Goal: Information Seeking & Learning: Learn about a topic

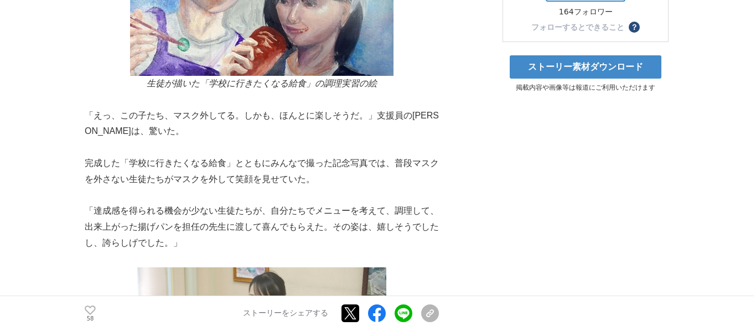
scroll to position [344, 0]
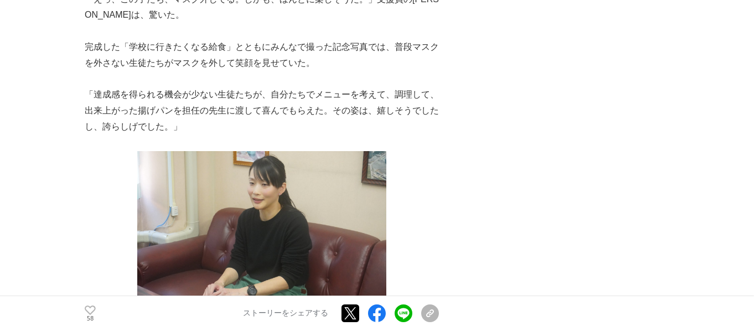
scroll to position [508, 0]
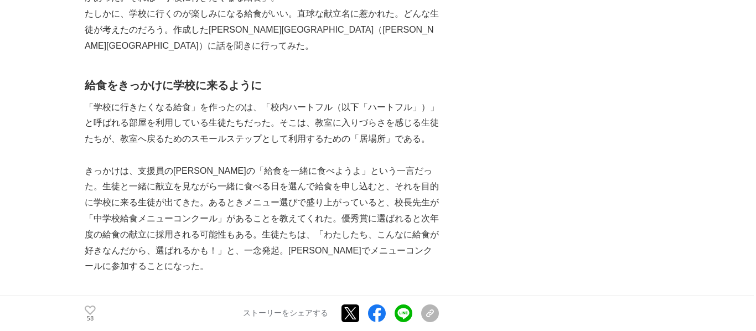
click at [290, 250] on p "きっかけは、支援員の[PERSON_NAME]の「給食を一緒に食べようよ」という一言だった。生徒と一緒に献立を見ながら一緒に食べる日を選んで給食を申し込むと、…" at bounding box center [262, 219] width 354 height 112
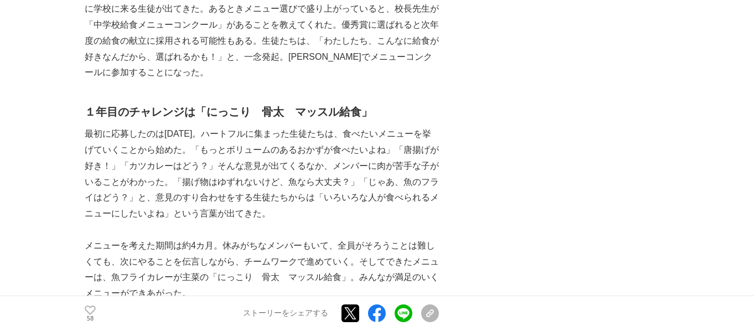
click at [287, 241] on p "メニューを考えた期間は約4カ月。休みがちなメンバーもいて、全員がそろうことは難しくても、次にやることを伝言しながら、チームワークで進めていく。そしてできたメニ…" at bounding box center [262, 270] width 354 height 64
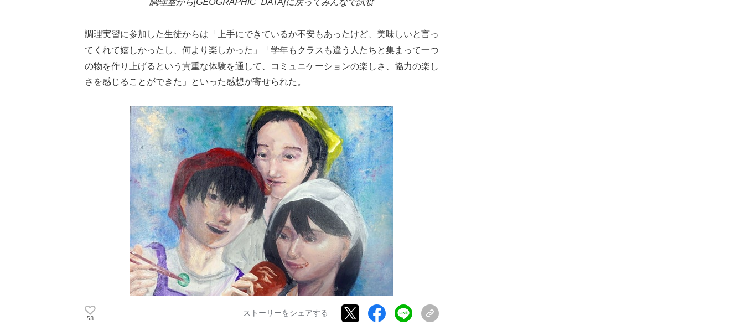
scroll to position [3639, 0]
